Goal: Task Accomplishment & Management: Use online tool/utility

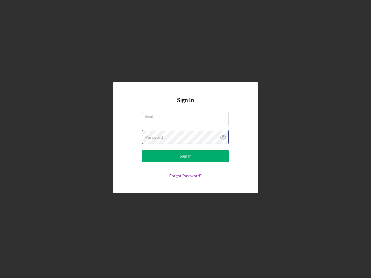
click at [186, 139] on div "Password" at bounding box center [185, 137] width 87 height 15
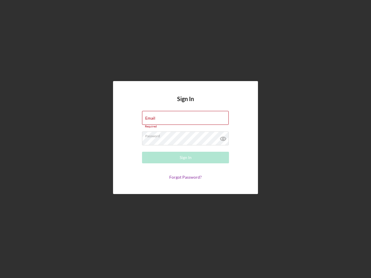
click at [223, 137] on icon at bounding box center [223, 139] width 15 height 15
